Goal: Transaction & Acquisition: Purchase product/service

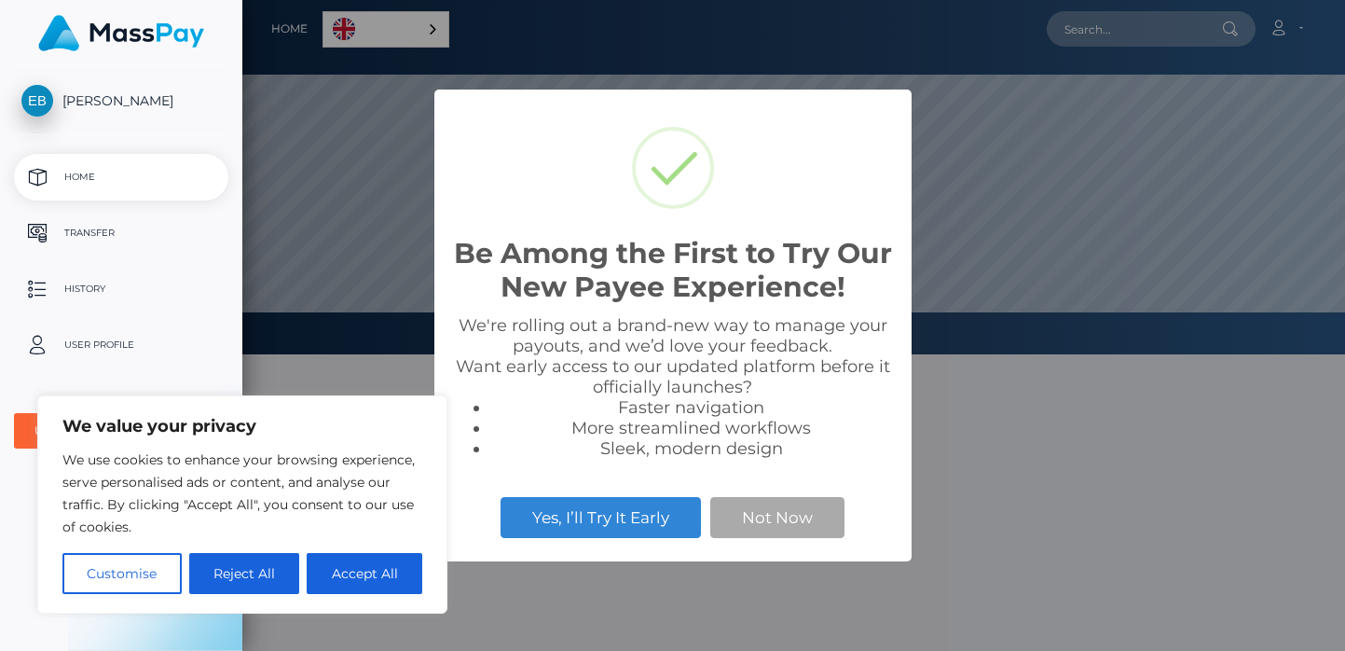
scroll to position [354, 1103]
click at [388, 565] on button "Accept All" at bounding box center [365, 573] width 116 height 41
checkbox input "true"
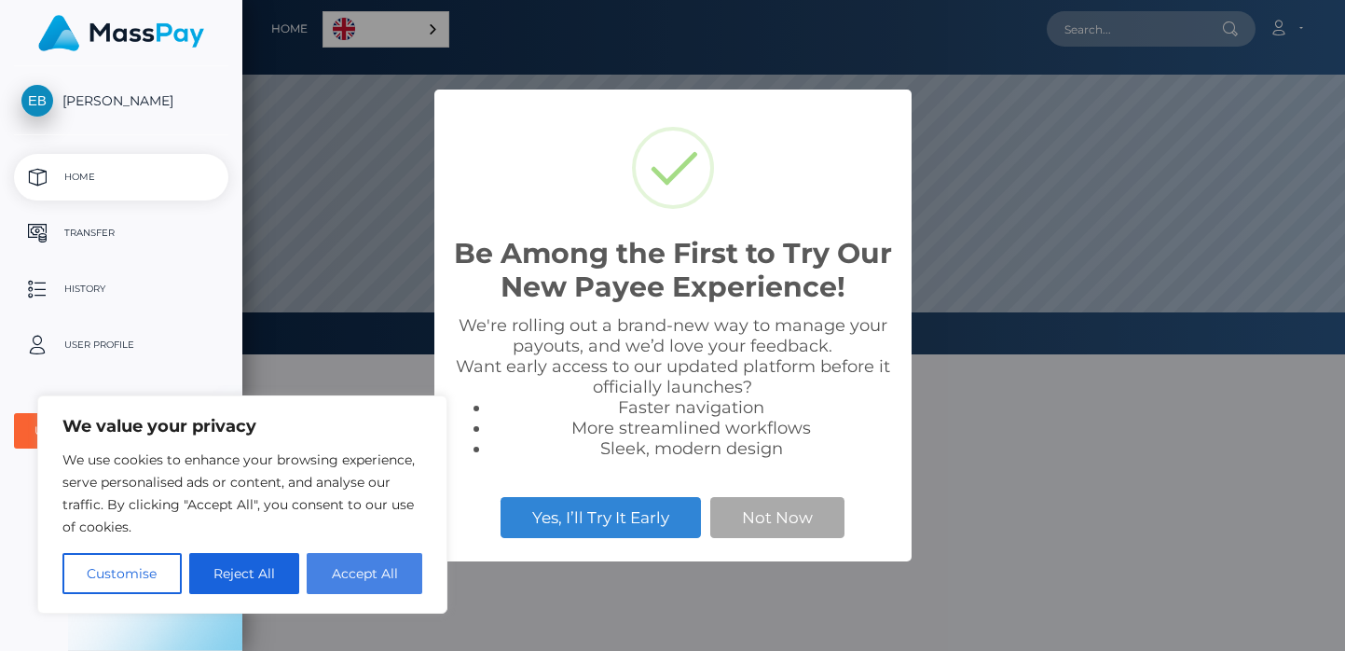
checkbox input "true"
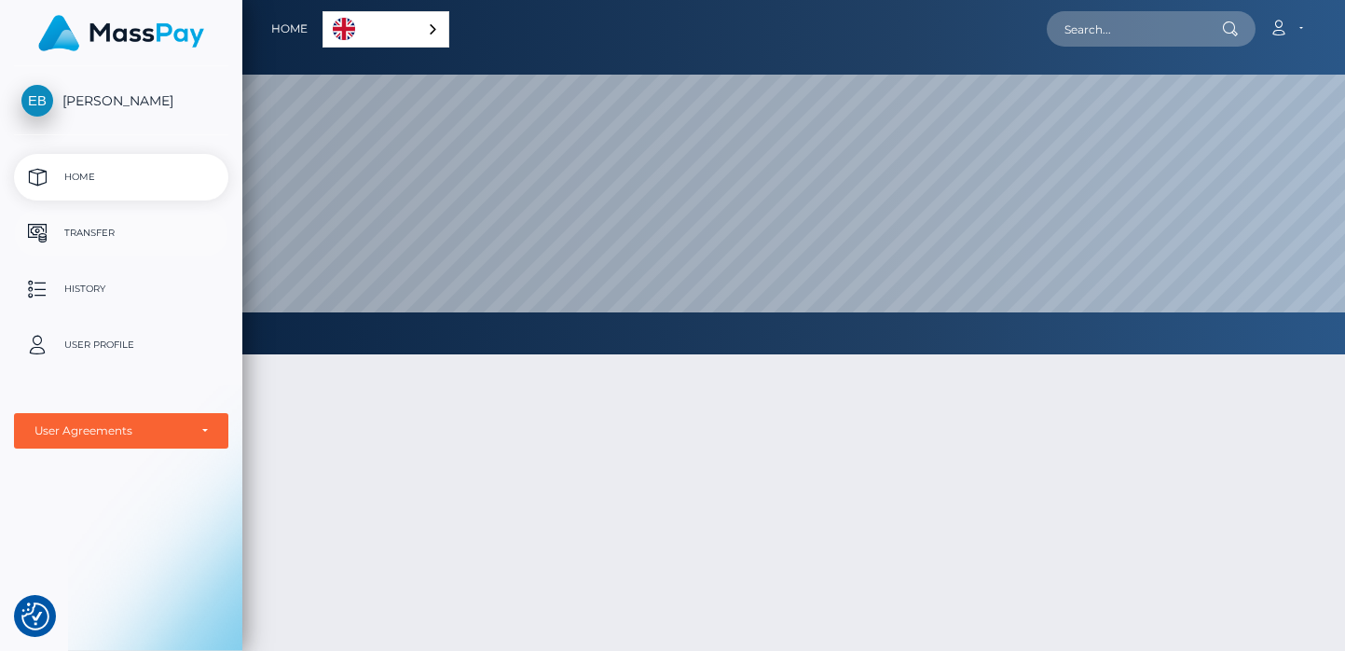
click at [121, 239] on p "Transfer" at bounding box center [121, 233] width 200 height 28
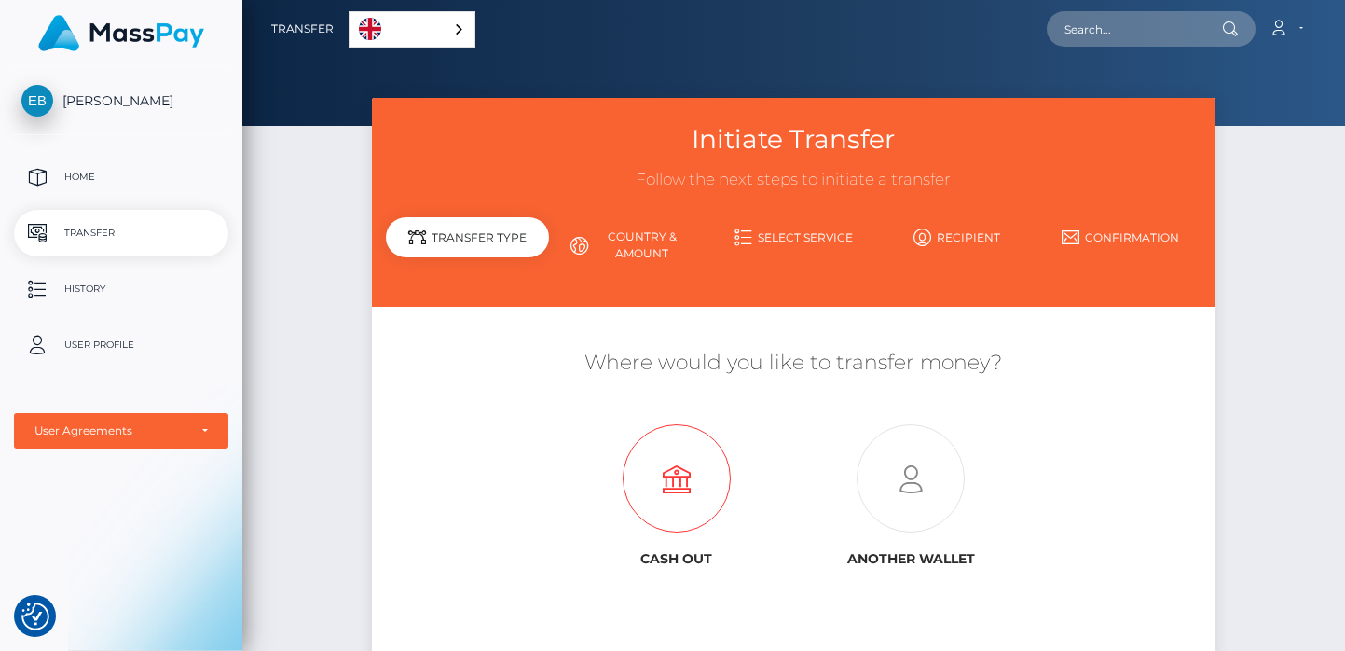
click at [663, 468] on icon at bounding box center [676, 479] width 235 height 108
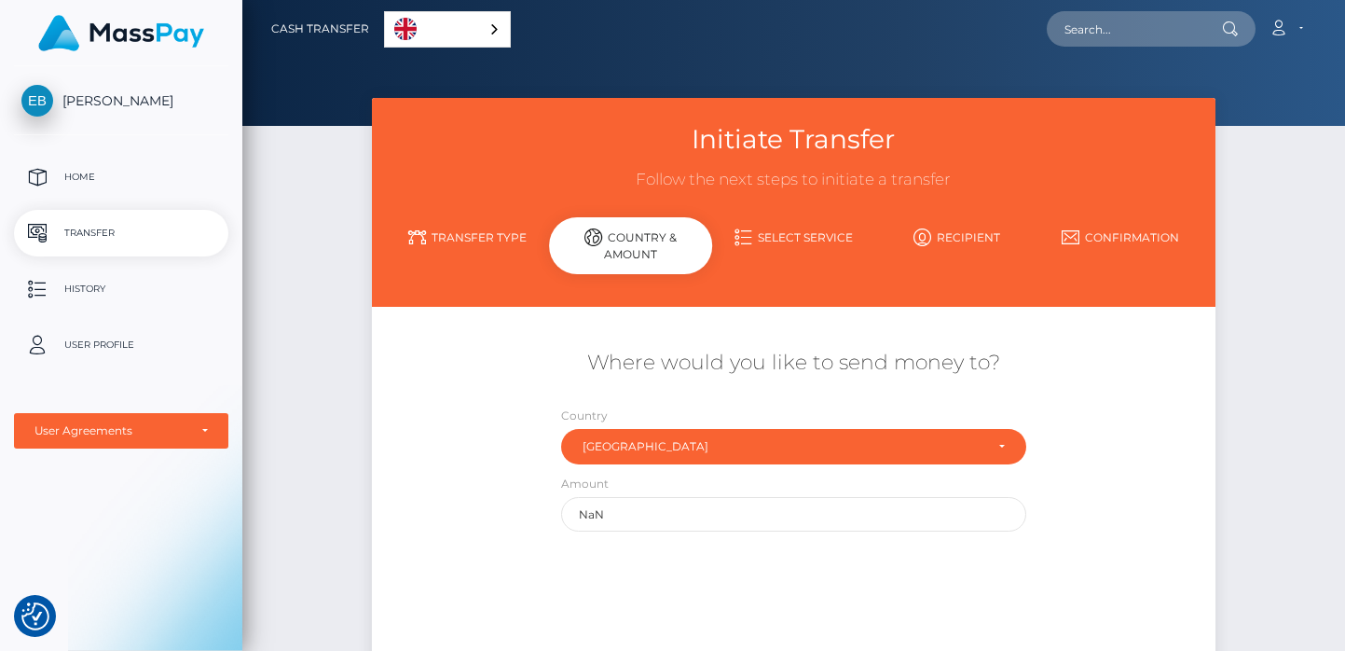
click at [489, 48] on nav "Cash Transfer English Español 中文 (简体) Português ([GEOGRAPHIC_DATA]) Account" at bounding box center [793, 29] width 1103 height 58
click at [489, 38] on link "English" at bounding box center [447, 29] width 125 height 34
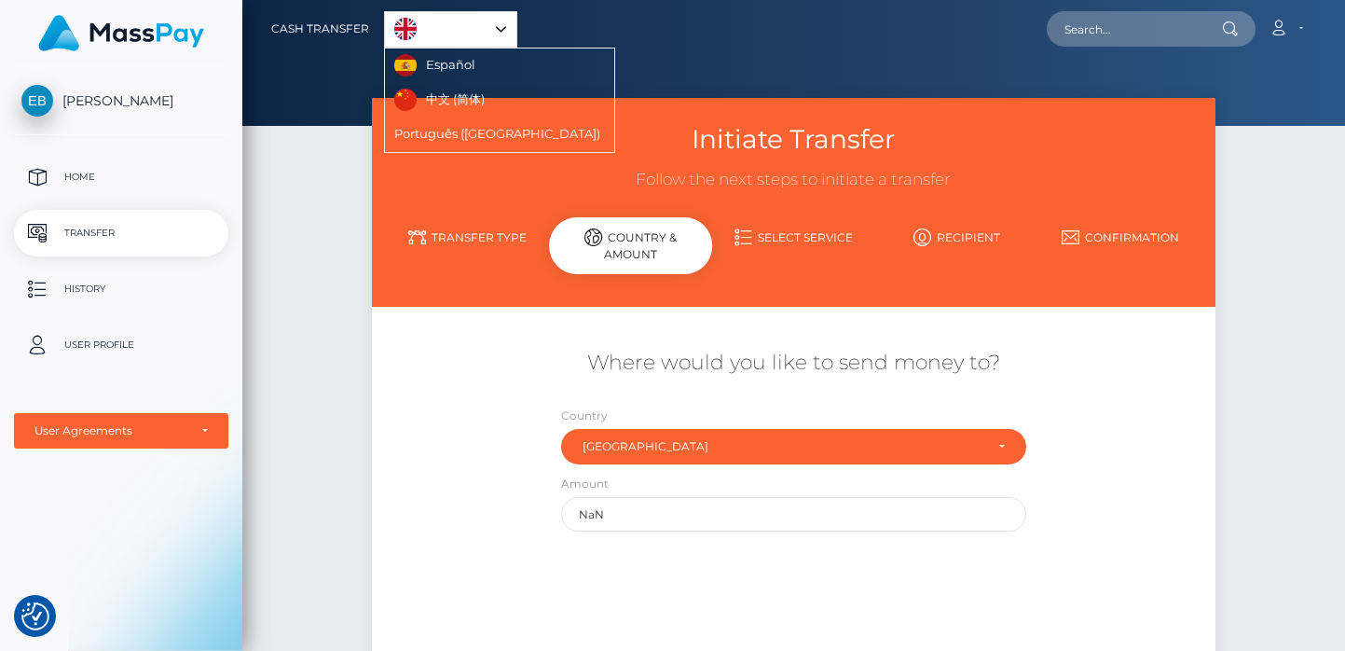
click at [489, 38] on link "English" at bounding box center [450, 29] width 131 height 34
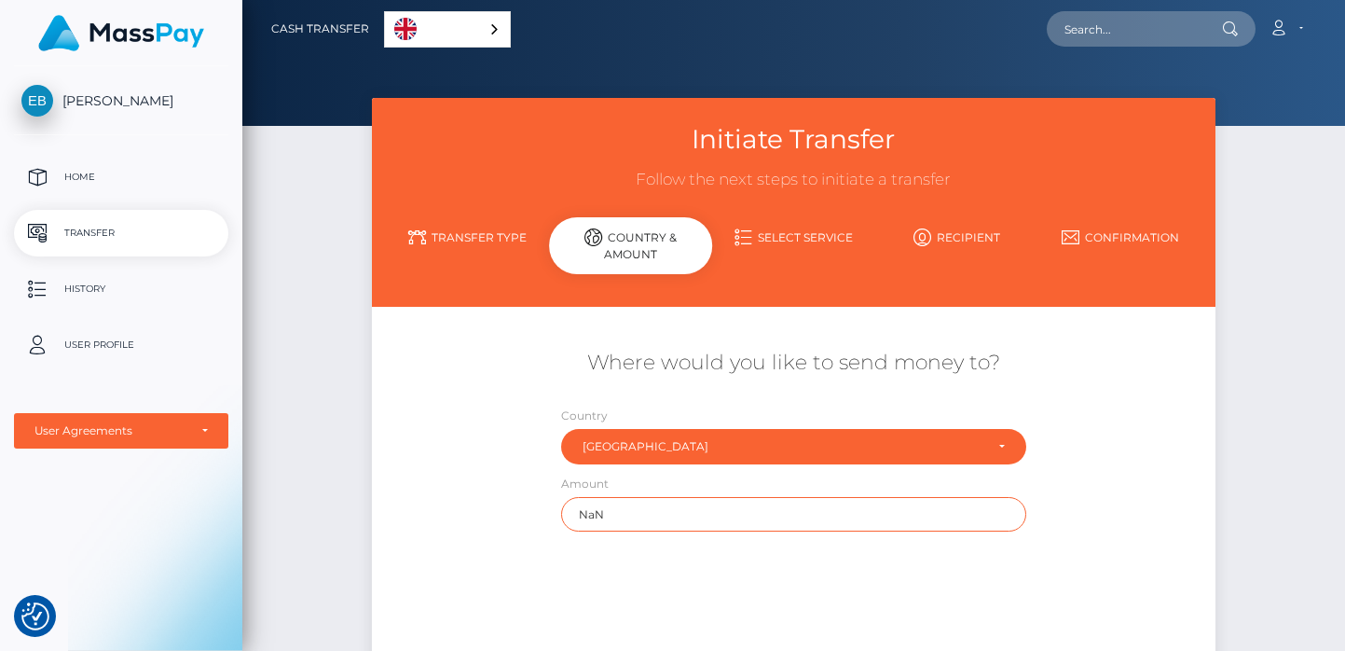
click at [741, 511] on input "NaN" at bounding box center [793, 514] width 464 height 34
drag, startPoint x: 741, startPoint y: 511, endPoint x: 570, endPoint y: 511, distance: 171.5
click at [570, 511] on input "NaN" at bounding box center [793, 514] width 464 height 34
click at [693, 549] on div "Where would you like to send money to? Country Abkhazia [GEOGRAPHIC_DATA] [GEOG…" at bounding box center [794, 486] width 817 height 331
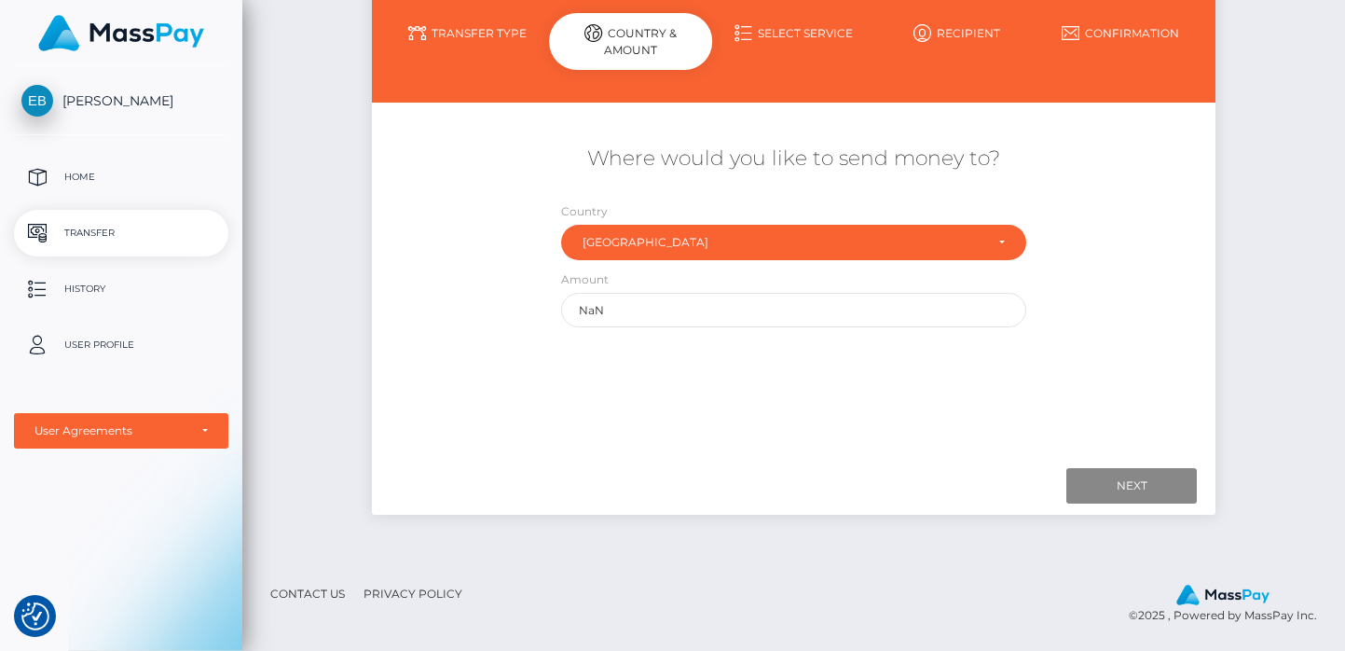
scroll to position [203, 0]
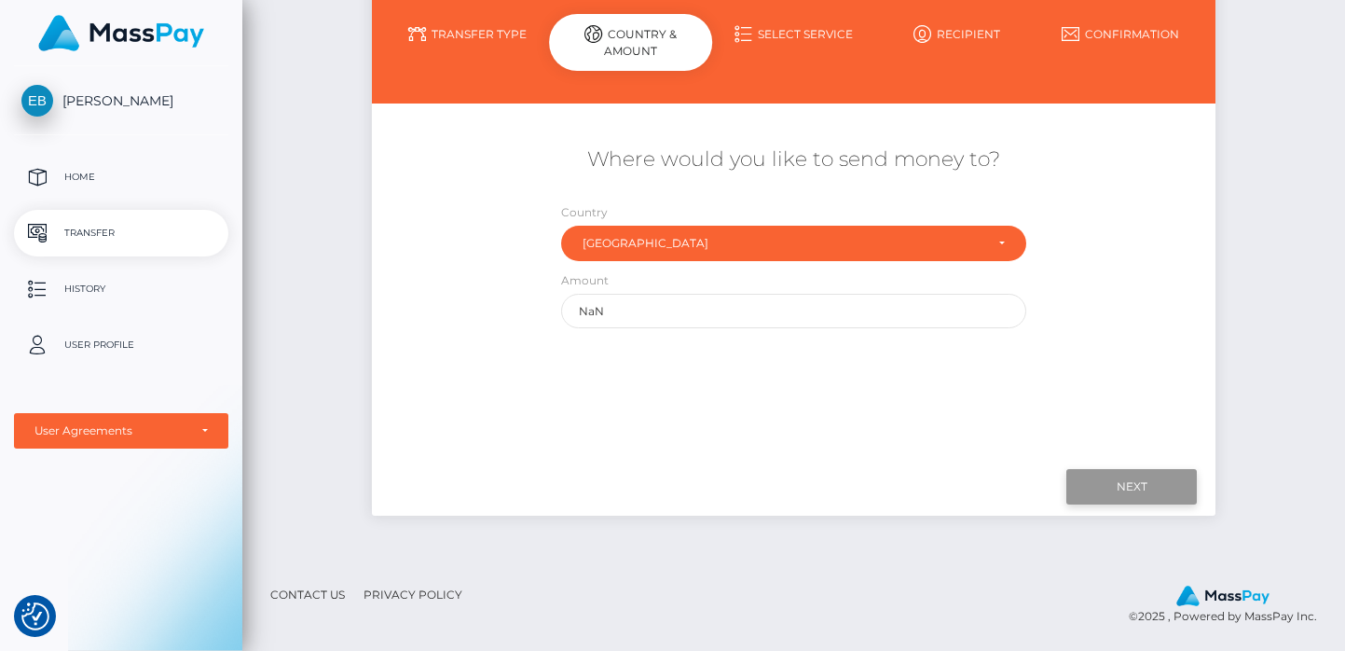
click at [1093, 487] on input "Next" at bounding box center [1132, 486] width 131 height 35
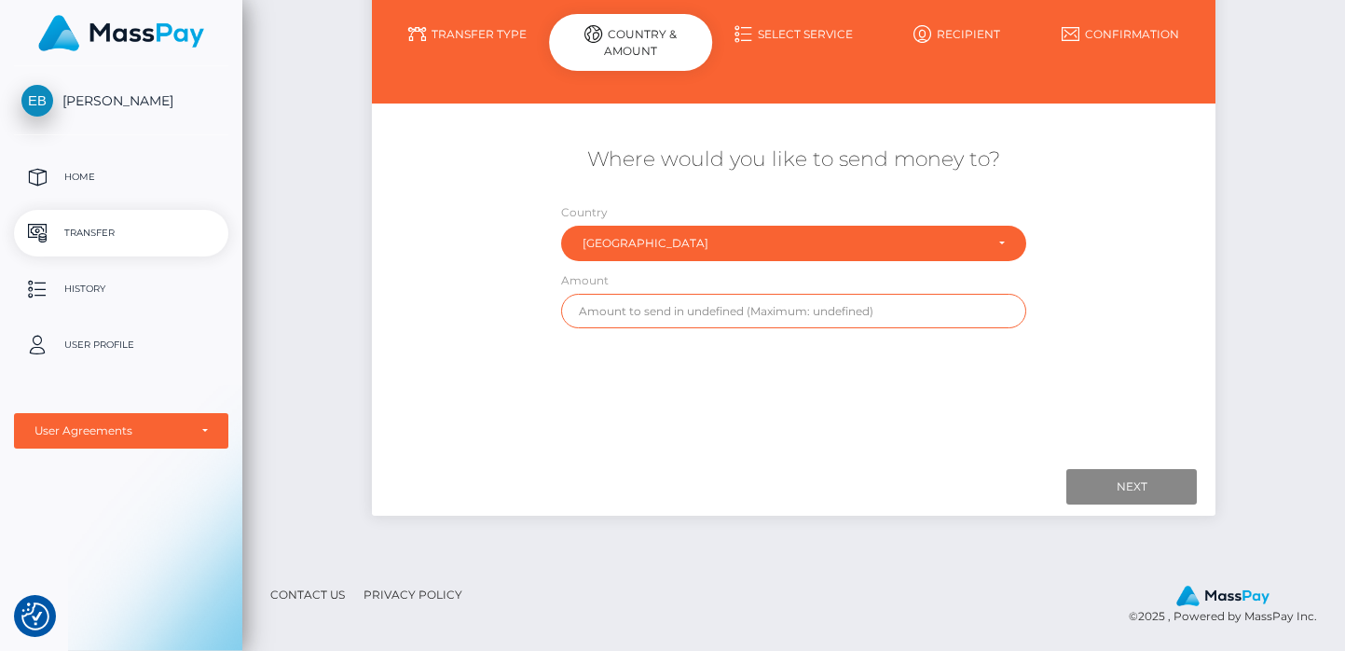
click at [740, 308] on input "text" at bounding box center [793, 311] width 464 height 34
click at [117, 194] on link "Home" at bounding box center [121, 177] width 214 height 47
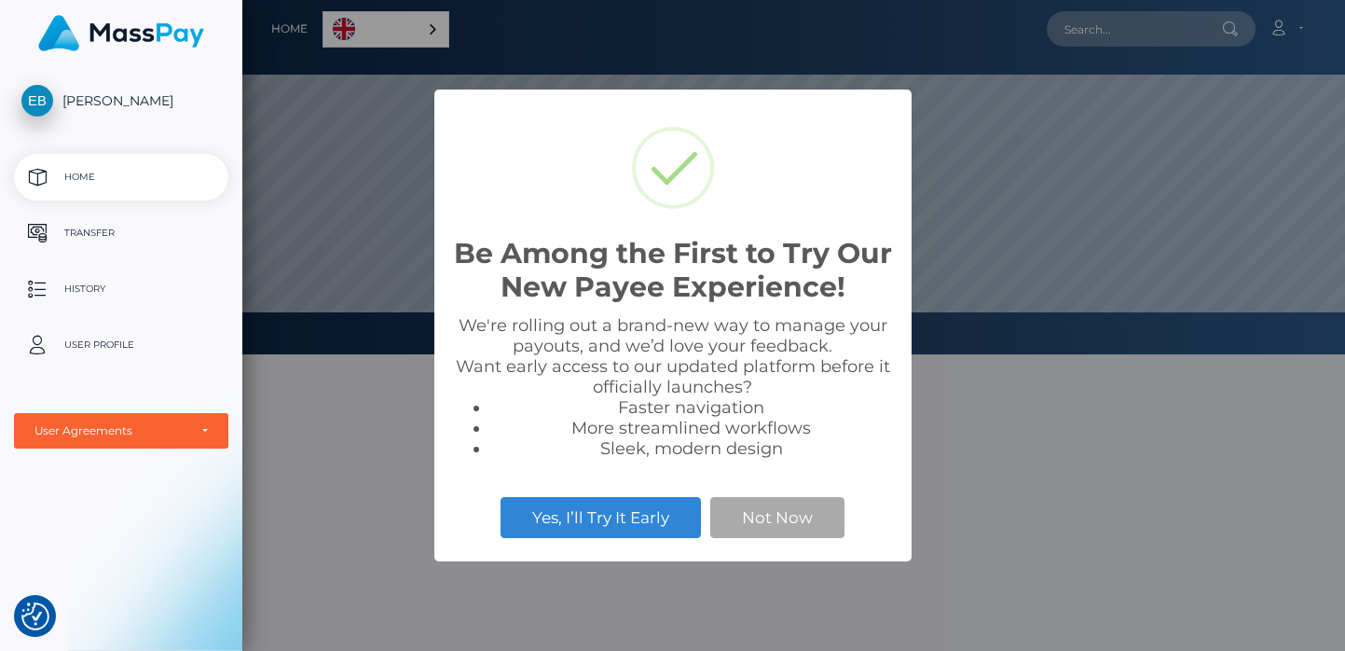
scroll to position [354, 1103]
click at [789, 512] on button "Not Now" at bounding box center [777, 517] width 134 height 41
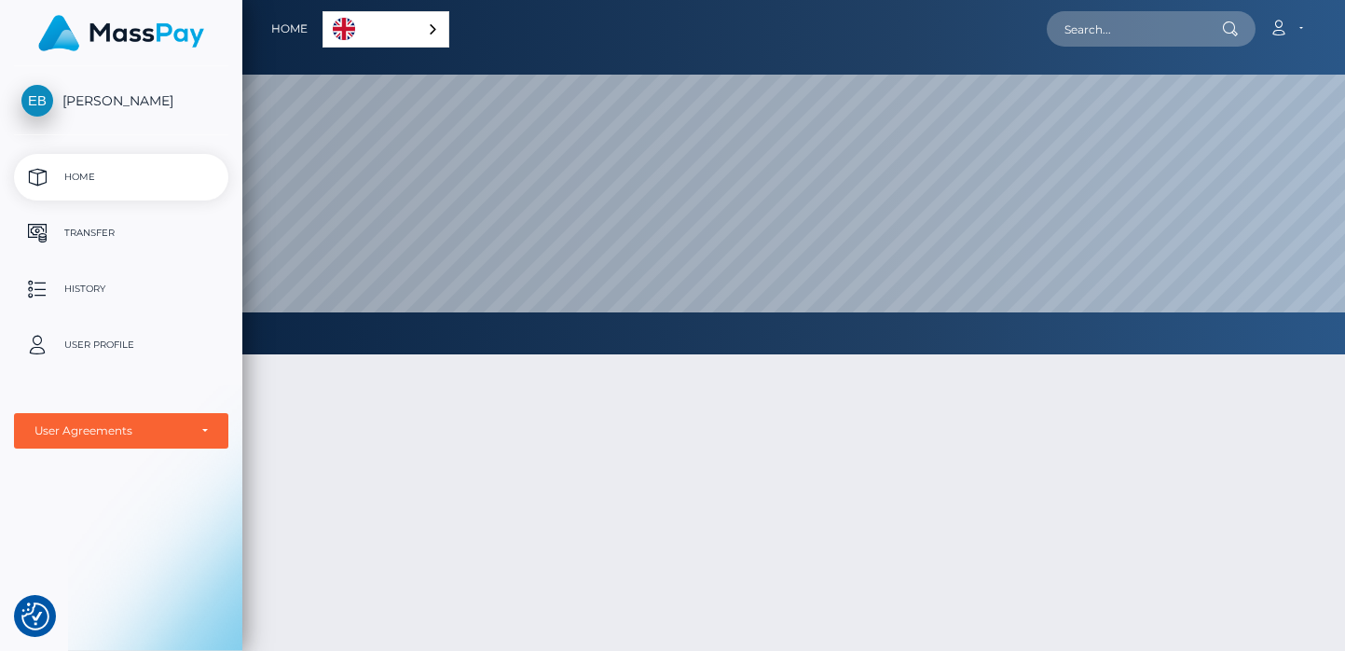
scroll to position [0, 0]
